Goal: Information Seeking & Learning: Learn about a topic

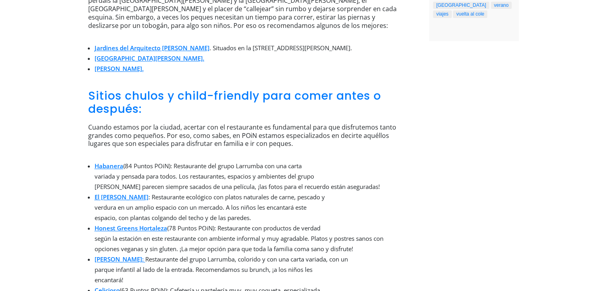
scroll to position [534, 0]
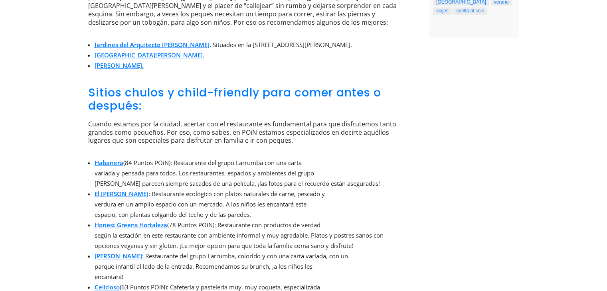
click at [105, 158] on li "Habanera (84 Puntos POiN): Restaurante del grupo Larrumba con una carta variada…" at bounding box center [250, 173] width 311 height 31
click at [109, 159] on link "Habanera" at bounding box center [109, 163] width 29 height 8
click at [118, 190] on link "El Huerto de Lucas" at bounding box center [122, 194] width 54 height 8
click at [125, 221] on link "Honest Greens Hortaleza" at bounding box center [131, 225] width 73 height 8
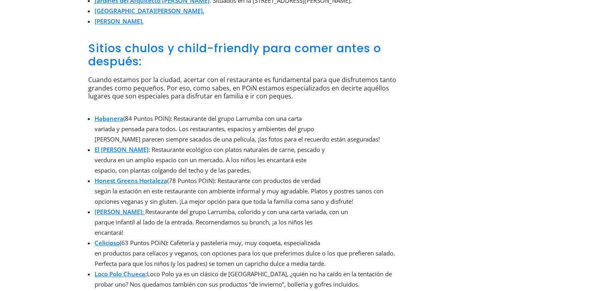
scroll to position [581, 0]
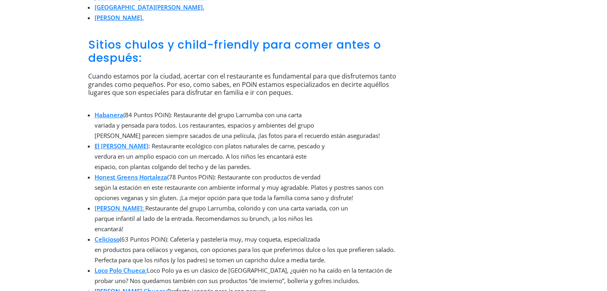
click at [103, 204] on link "Frida:" at bounding box center [119, 208] width 49 height 8
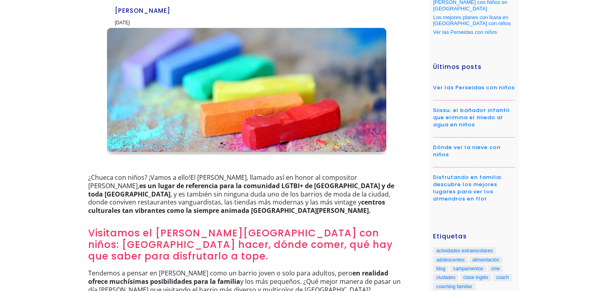
scroll to position [53, 0]
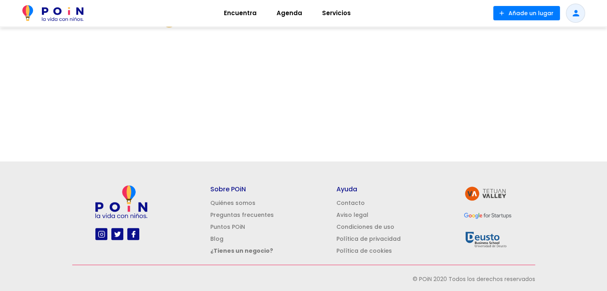
scroll to position [171, 0]
